Goal: Contribute content: Contribute content

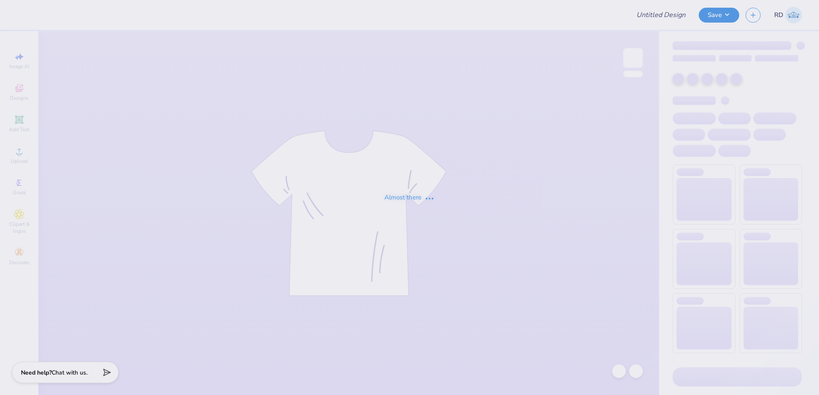
type input "FPS238772"
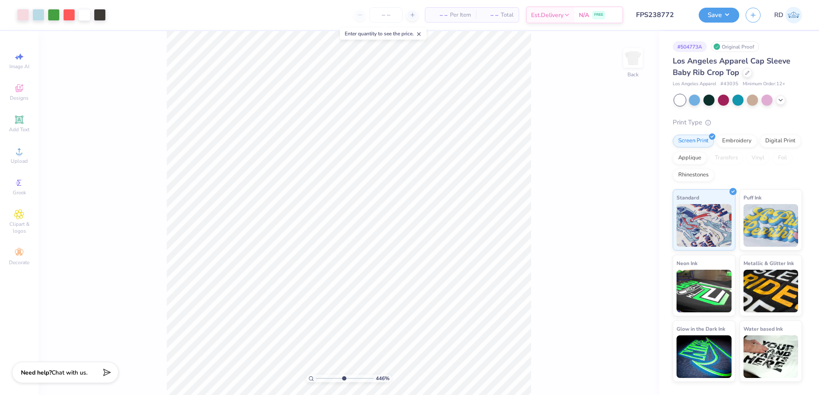
drag, startPoint x: 327, startPoint y: 379, endPoint x: 344, endPoint y: 378, distance: 16.6
type input "5.51"
click at [344, 378] on input "range" at bounding box center [345, 379] width 58 height 8
click at [32, 124] on div "Add Text" at bounding box center [19, 123] width 30 height 25
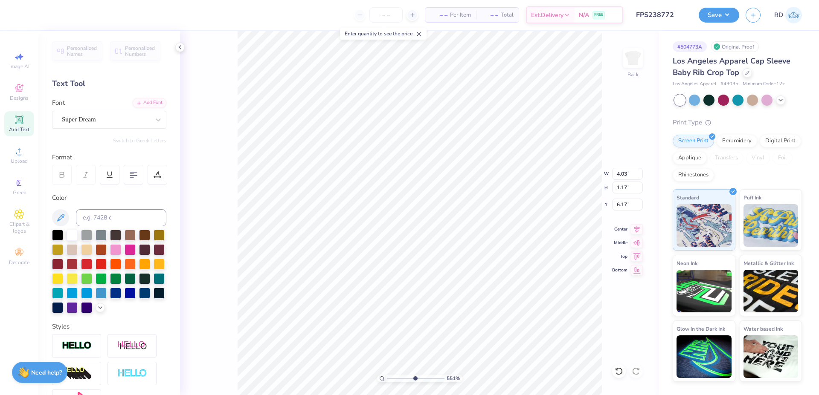
type input "1.37"
type input "0.40"
click at [110, 125] on div "Super Dream" at bounding box center [106, 119] width 90 height 13
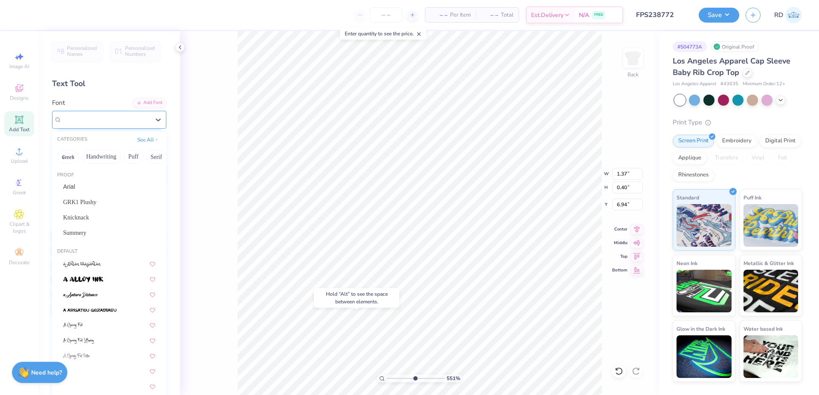
type input "7.05"
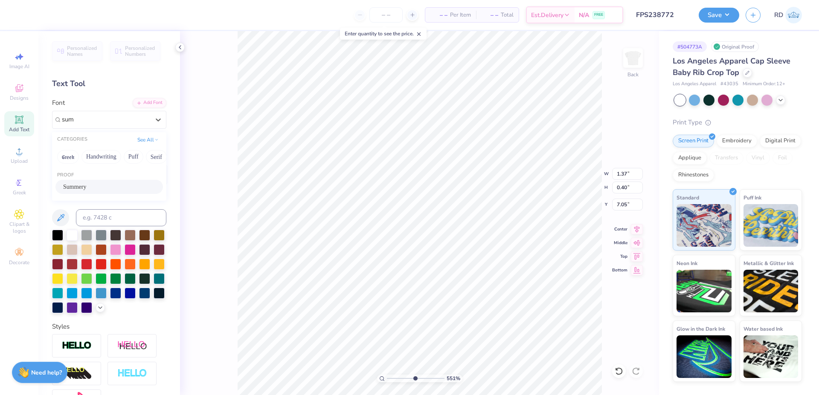
click at [76, 188] on span "Summery" at bounding box center [74, 186] width 23 height 9
type input "sum"
type input "1.11"
type input "0.45"
type input "7.03"
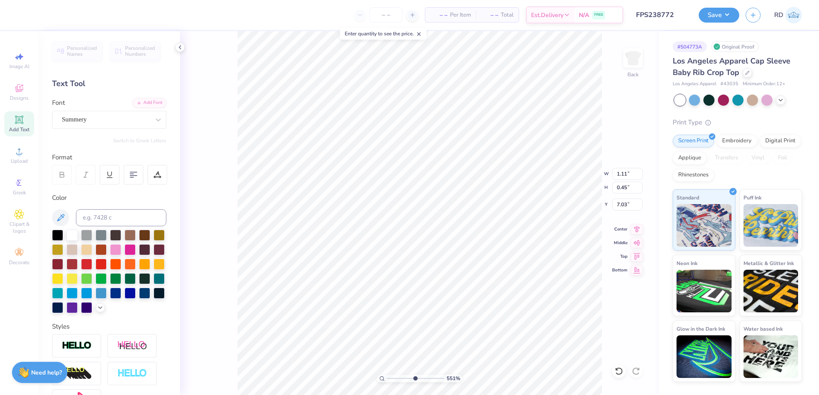
type textarea "Cherry"
type input "0.62"
type input "0.19"
type input "7.22"
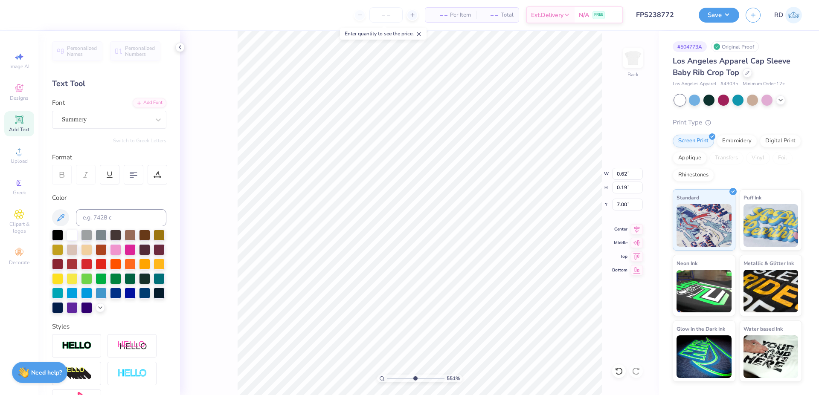
click at [424, 378] on input "range" at bounding box center [416, 379] width 58 height 8
type input "4.59"
type input "8.56"
click at [432, 379] on input "range" at bounding box center [416, 379] width 58 height 8
type input "4.60"
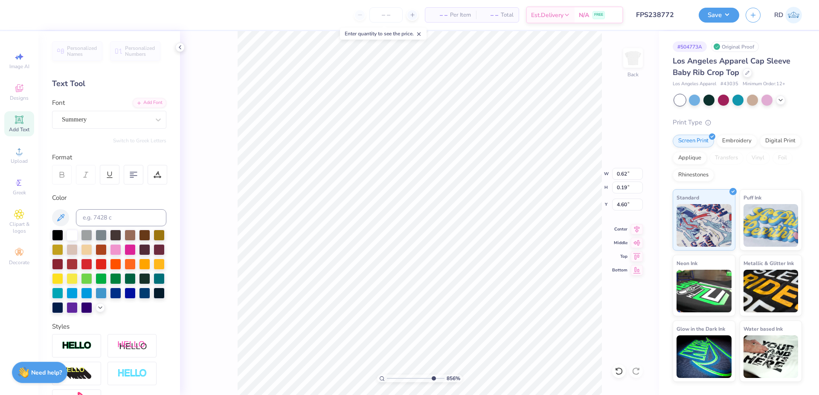
type input "0.53"
type input "0.17"
type input "4.60"
type input "0.58"
type input "0.18"
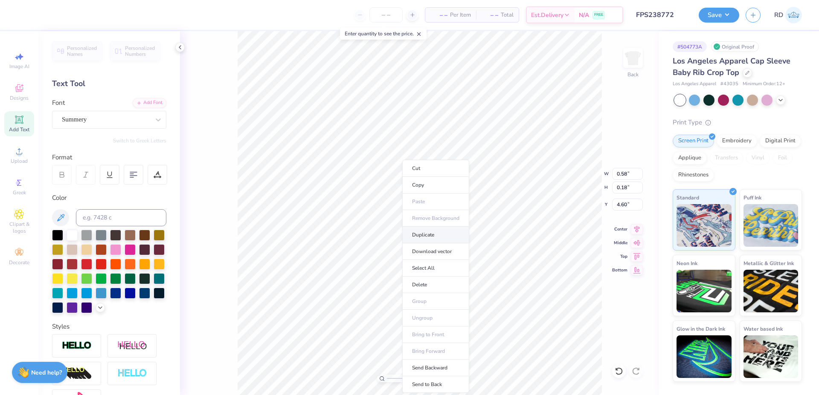
click at [423, 235] on li "Duplicate" at bounding box center [435, 235] width 67 height 17
type input "5.60"
type textarea "juice"
type input "4.60"
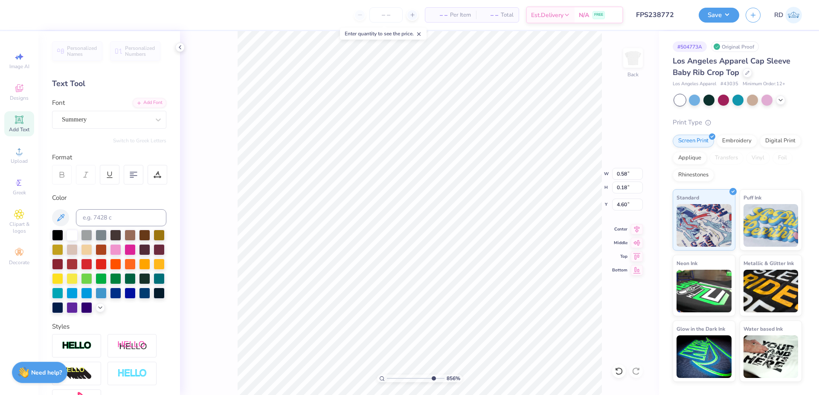
type input "0.49"
type input "0.20"
type input "4.75"
click at [391, 379] on input "range" at bounding box center [416, 379] width 58 height 8
click at [412, 381] on input "range" at bounding box center [416, 379] width 58 height 8
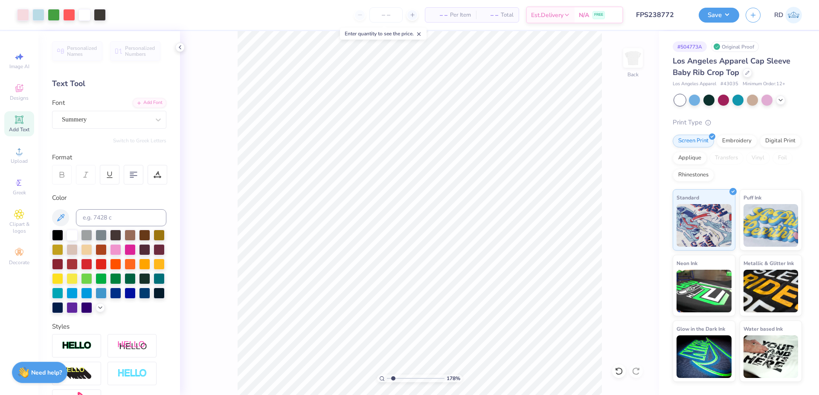
drag, startPoint x: 407, startPoint y: 379, endPoint x: 393, endPoint y: 380, distance: 13.7
click at [393, 380] on input "range" at bounding box center [416, 379] width 58 height 8
type input "1.78"
click at [709, 13] on button "Save" at bounding box center [718, 13] width 41 height 15
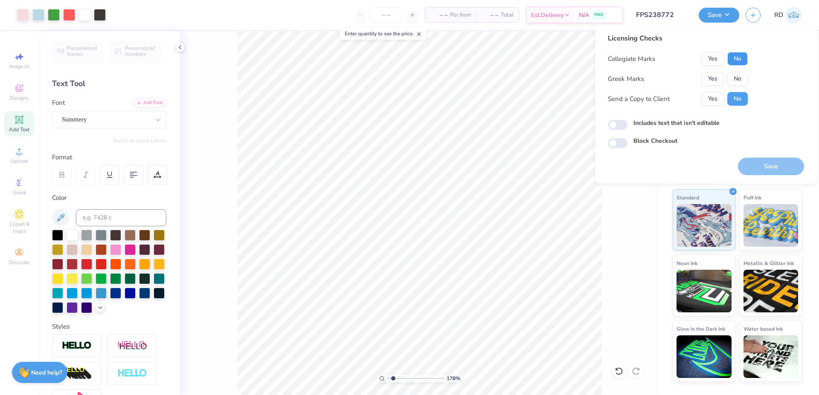
click at [737, 58] on button "No" at bounding box center [737, 59] width 20 height 14
click at [712, 78] on button "Yes" at bounding box center [712, 79] width 22 height 14
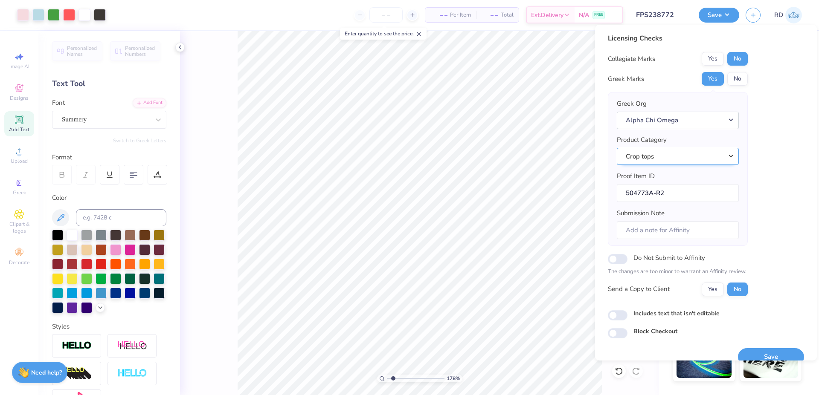
click at [706, 153] on button "Crop tops" at bounding box center [677, 156] width 122 height 17
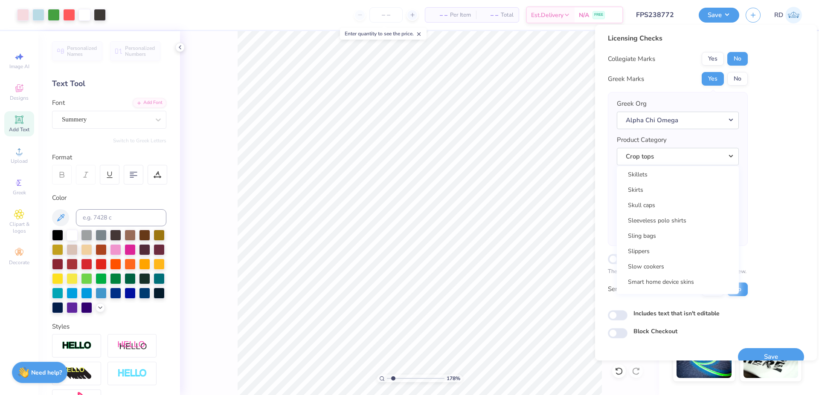
scroll to position [12368, 0]
click at [669, 182] on link "Short sleeve t-shirts" at bounding box center [677, 180] width 115 height 14
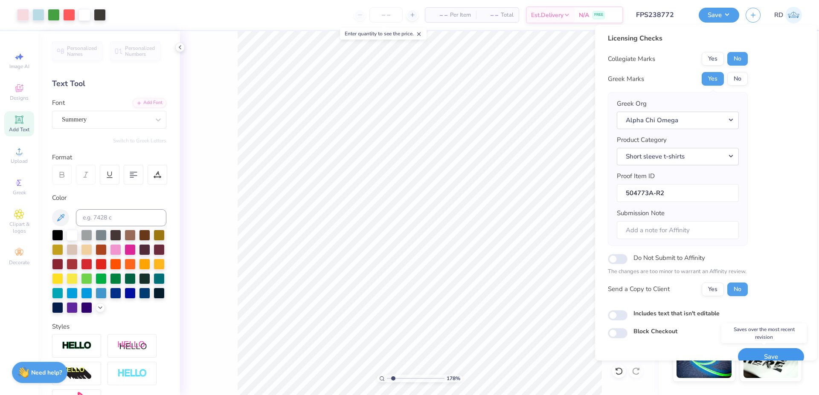
click at [767, 351] on button "Save" at bounding box center [771, 356] width 66 height 17
